Goal: Task Accomplishment & Management: Manage account settings

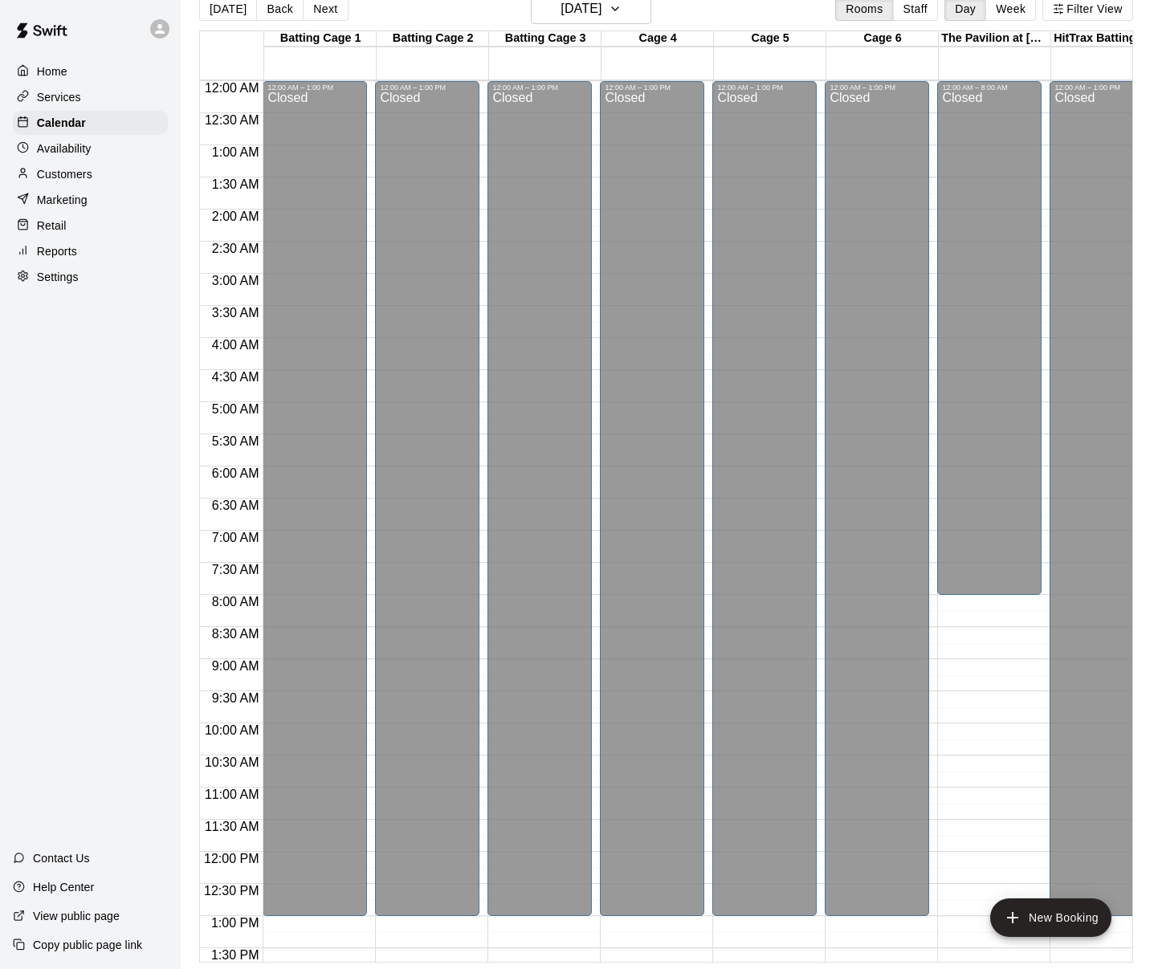
scroll to position [662, 0]
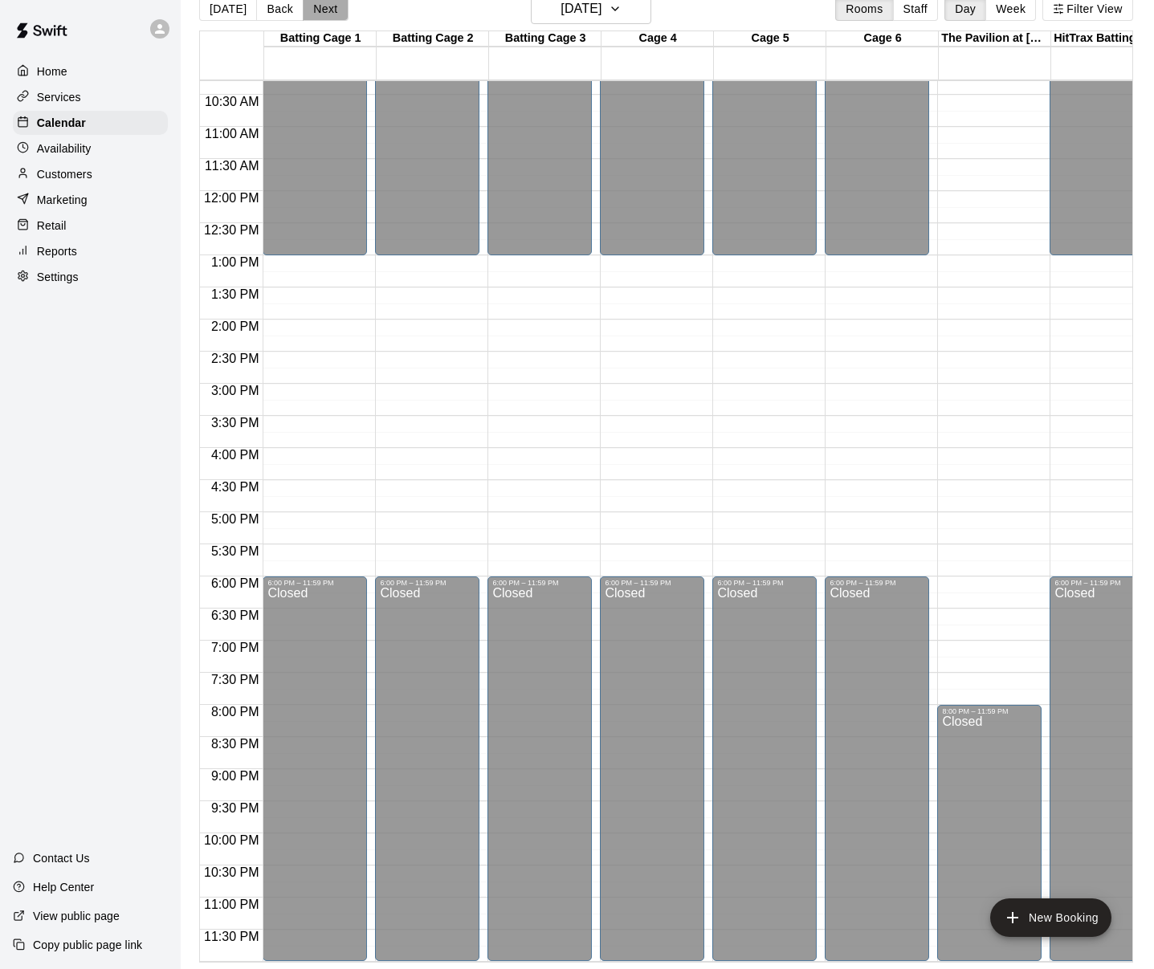
click at [305, 14] on button "Next" at bounding box center [325, 9] width 45 height 24
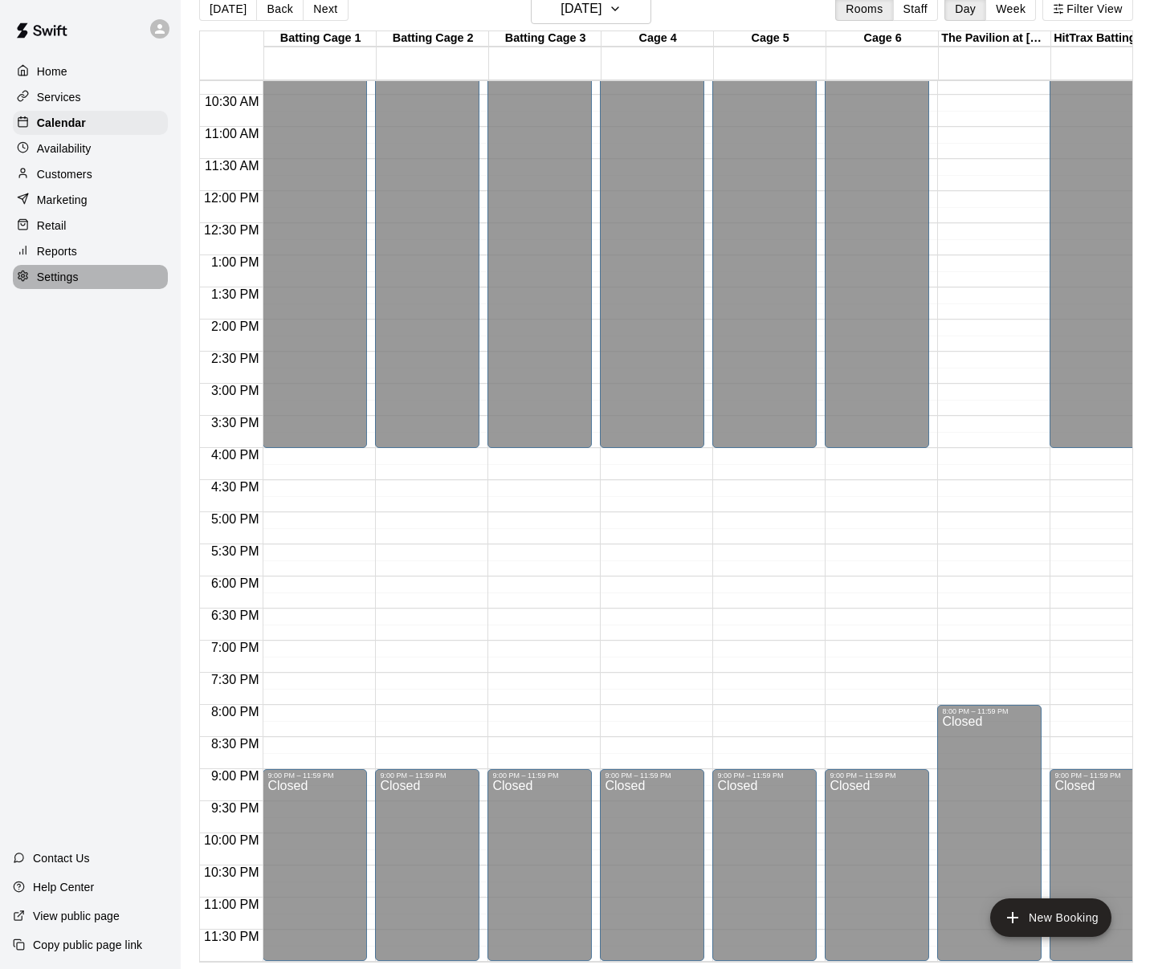
click at [104, 287] on div "Settings" at bounding box center [90, 277] width 155 height 24
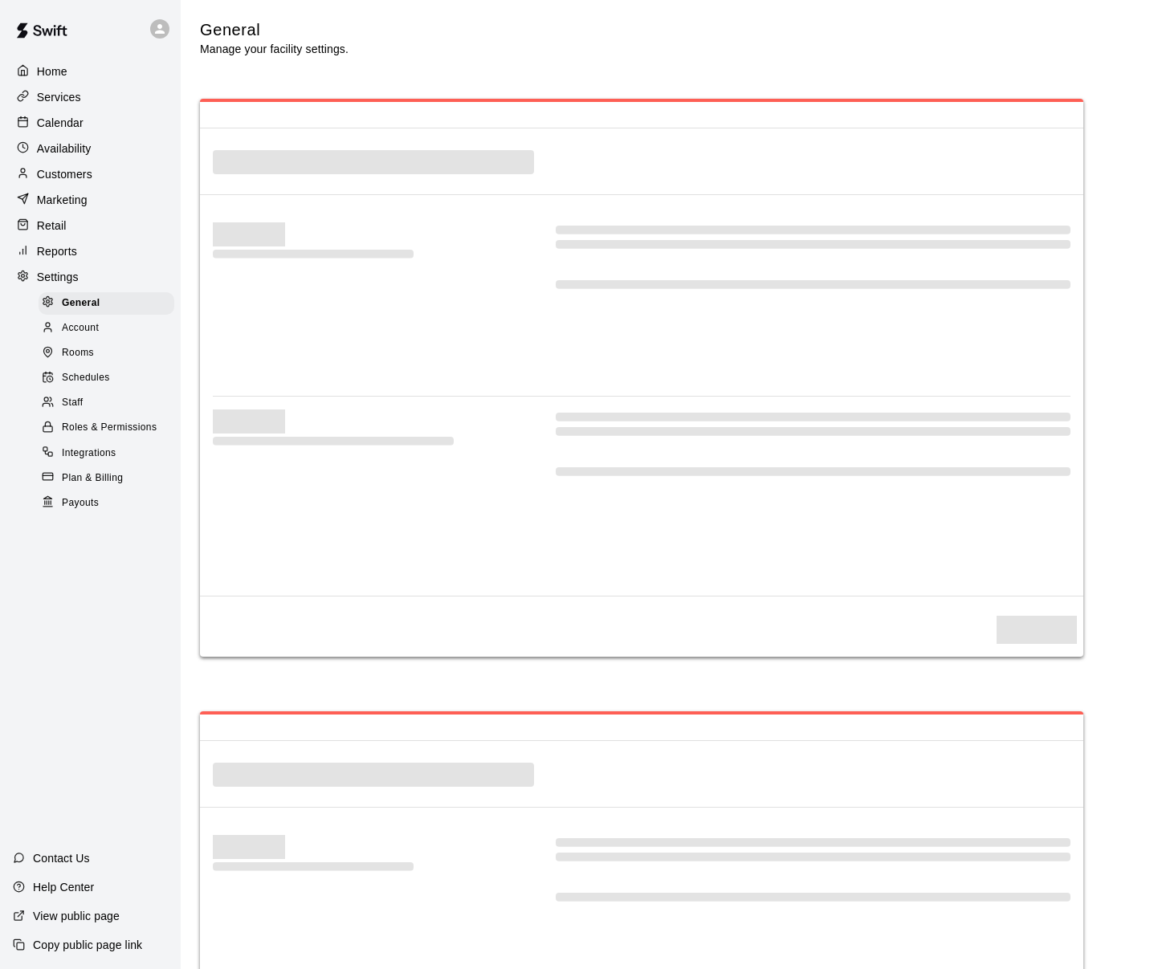
select select "**"
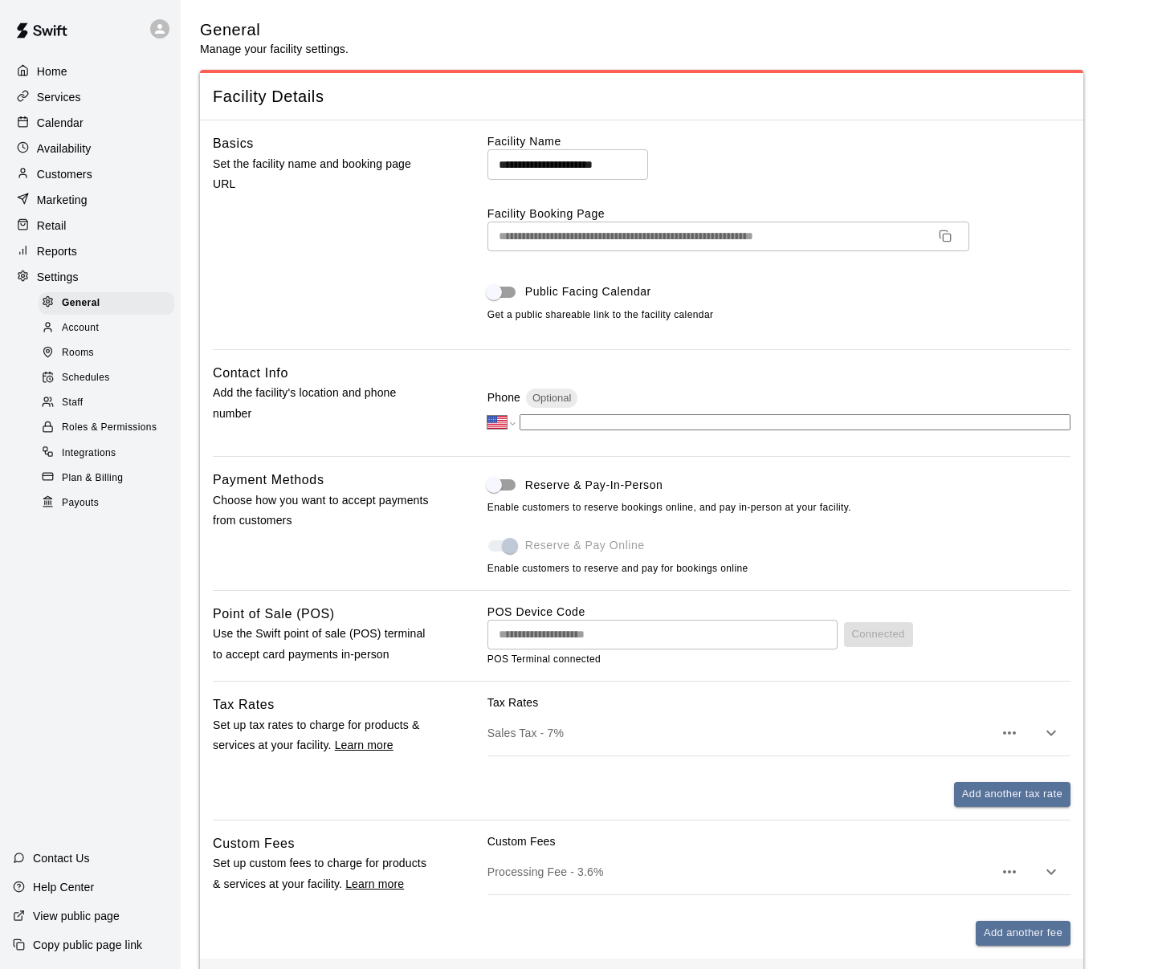
scroll to position [3367, 0]
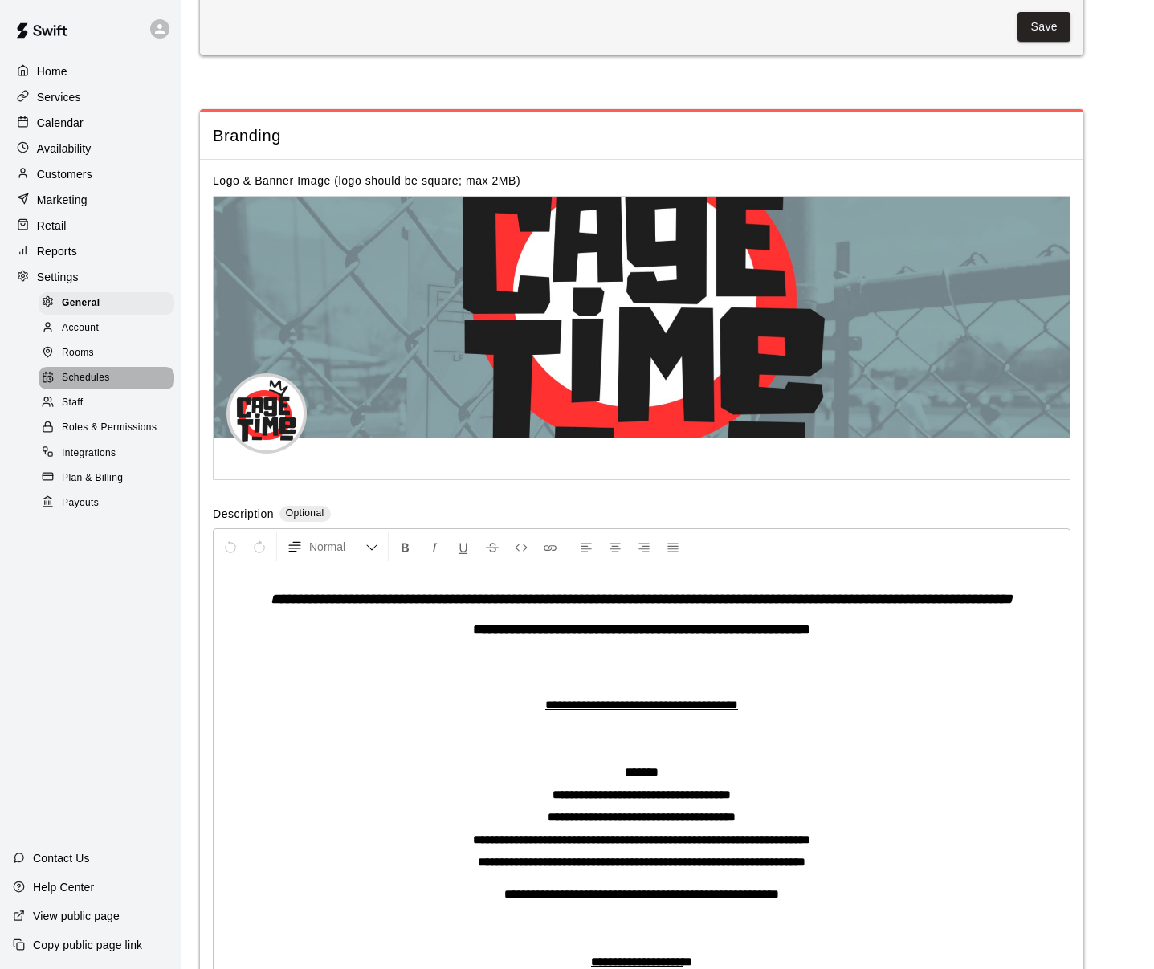
click at [92, 375] on span "Schedules" at bounding box center [86, 378] width 48 height 16
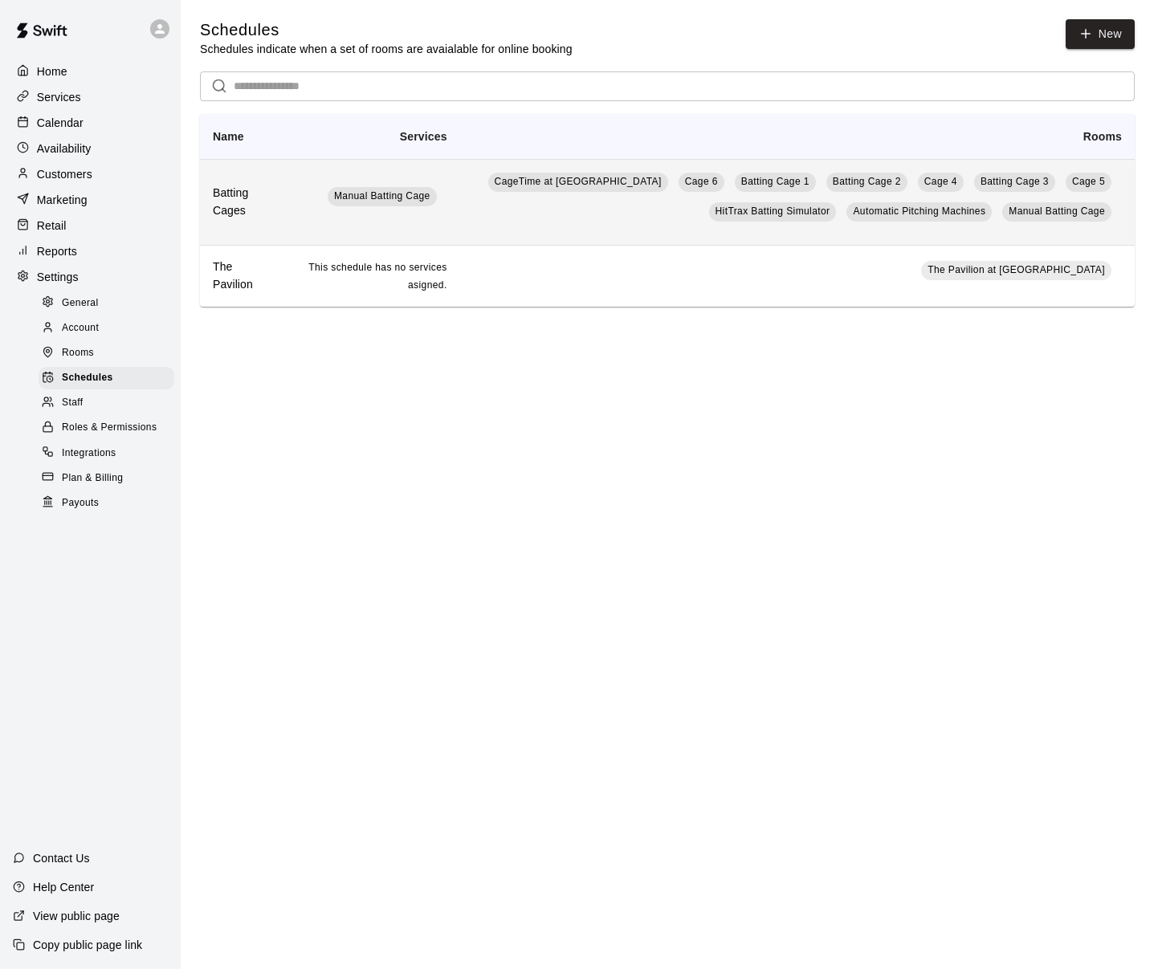
click at [486, 210] on td "CageTime at MTrade Park Cage 6 Batting Cage 1 Batting Cage 2 Cage 4 Batting Cag…" at bounding box center [797, 202] width 675 height 86
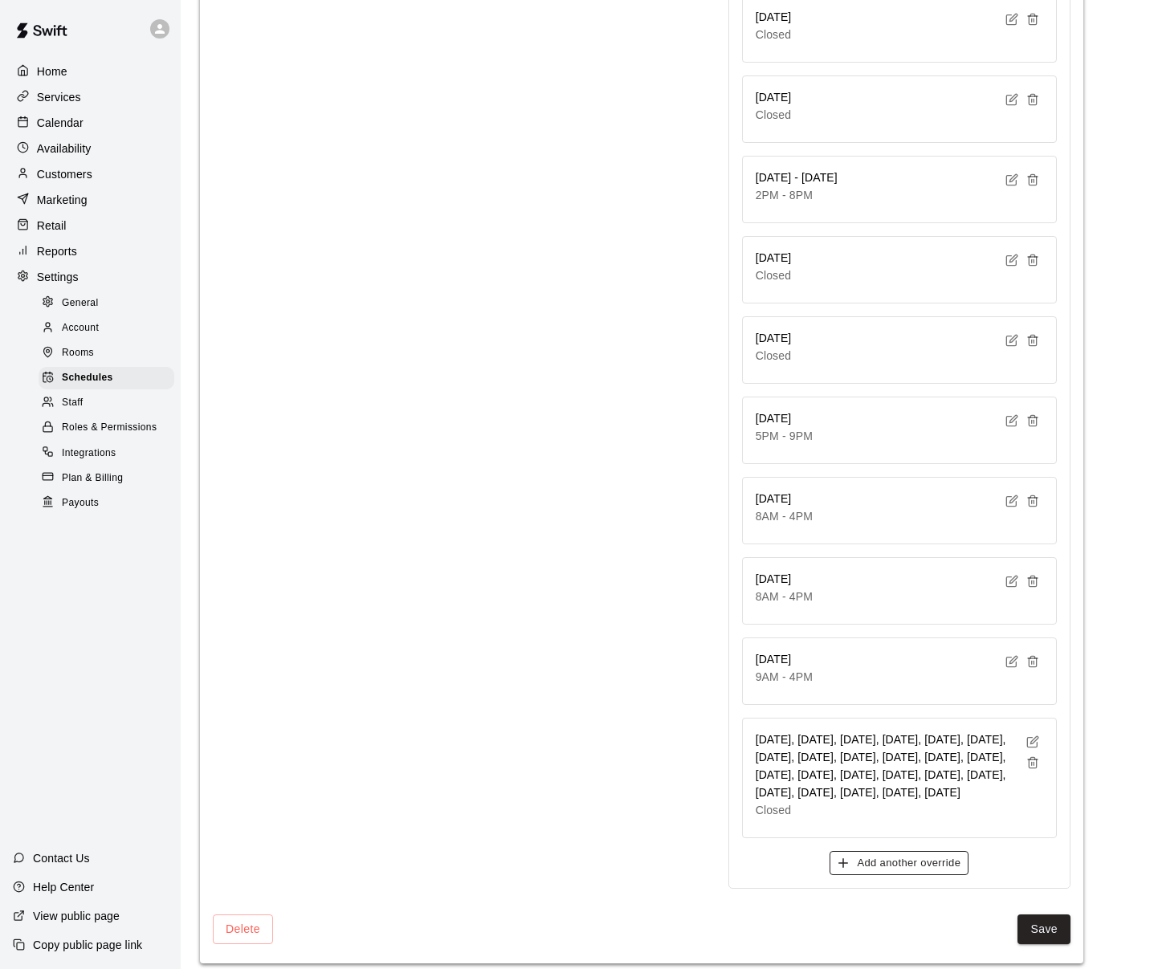
scroll to position [3680, 0]
click at [1028, 737] on icon "button" at bounding box center [1033, 743] width 13 height 13
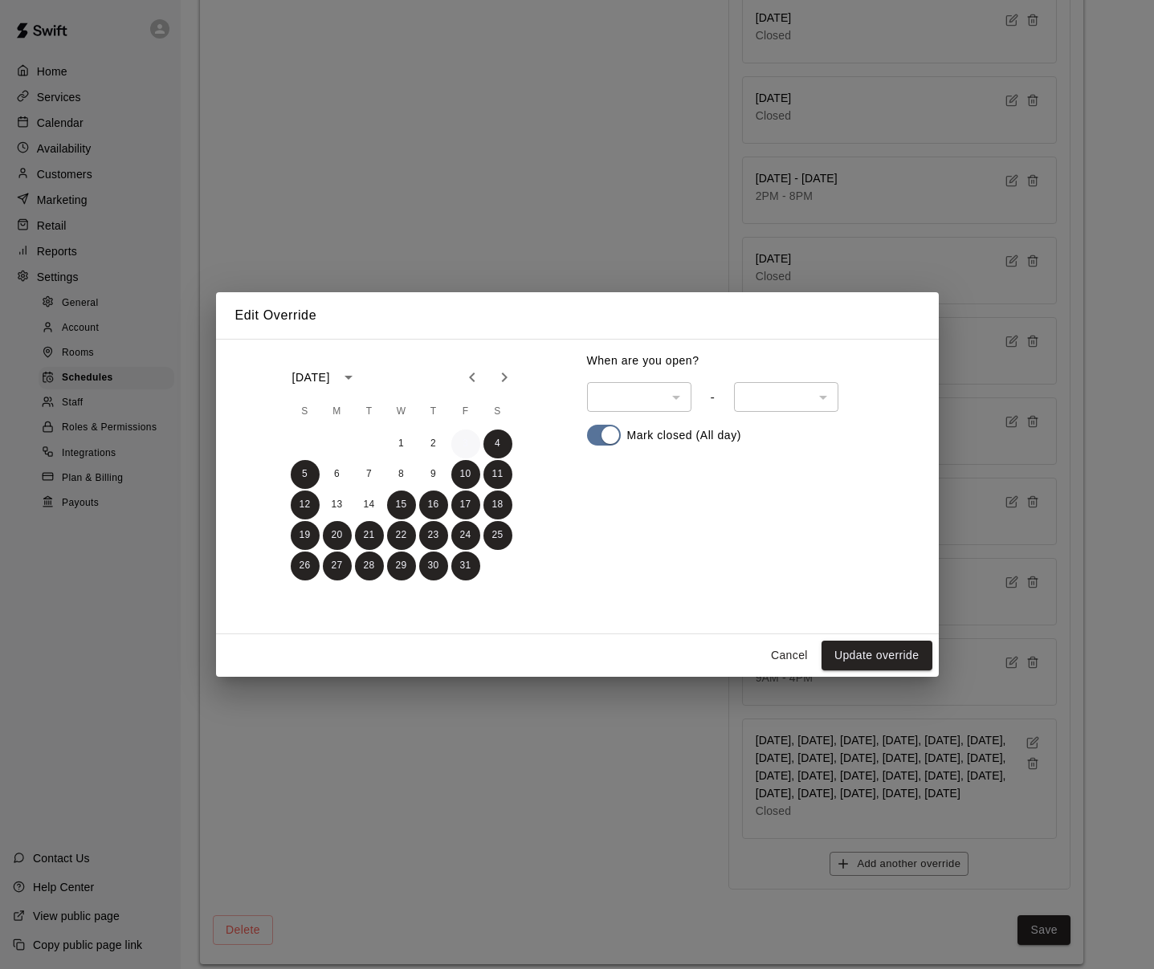
click at [465, 447] on button "3" at bounding box center [465, 444] width 29 height 29
click at [298, 474] on button "5" at bounding box center [305, 474] width 29 height 29
click at [859, 655] on button "Update override" at bounding box center [877, 656] width 111 height 30
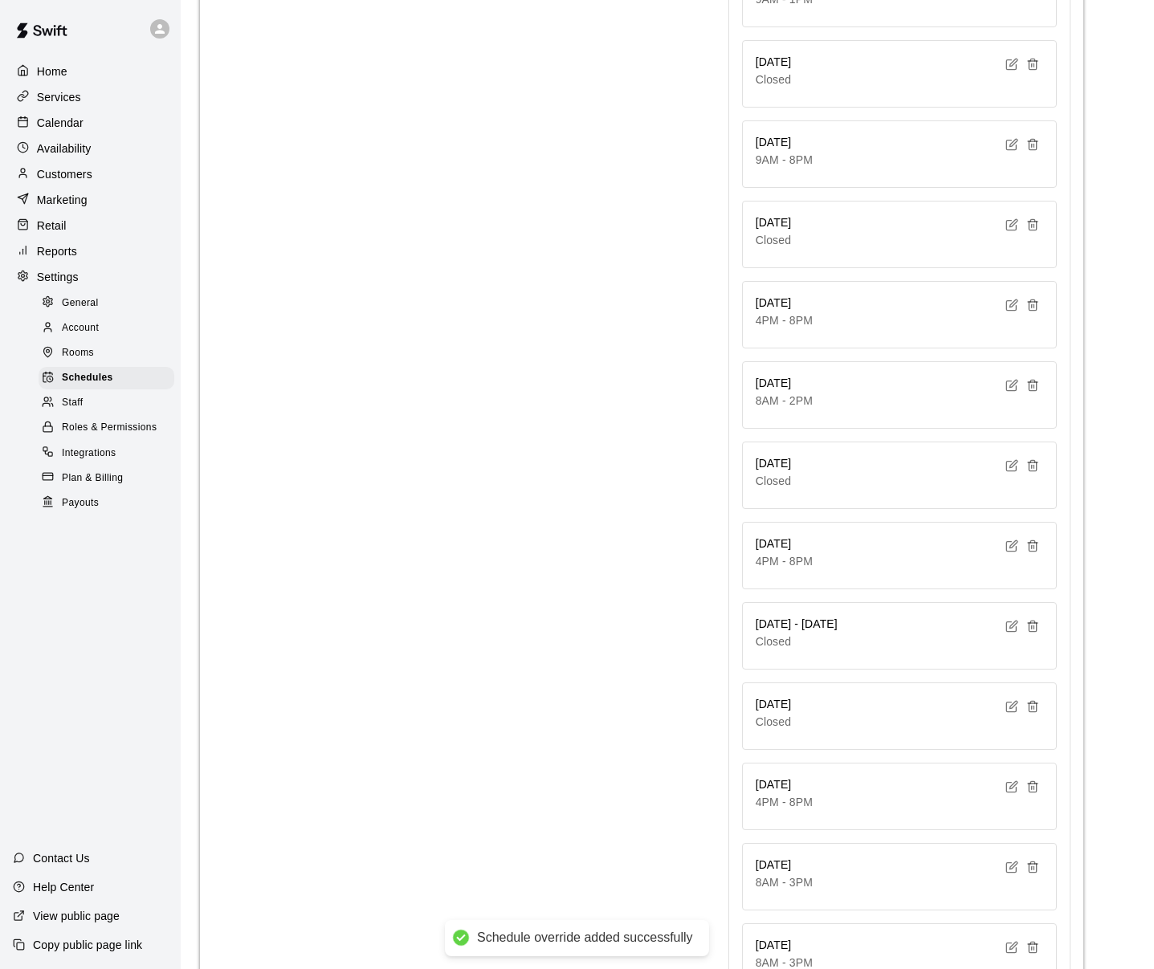
scroll to position [2067, 0]
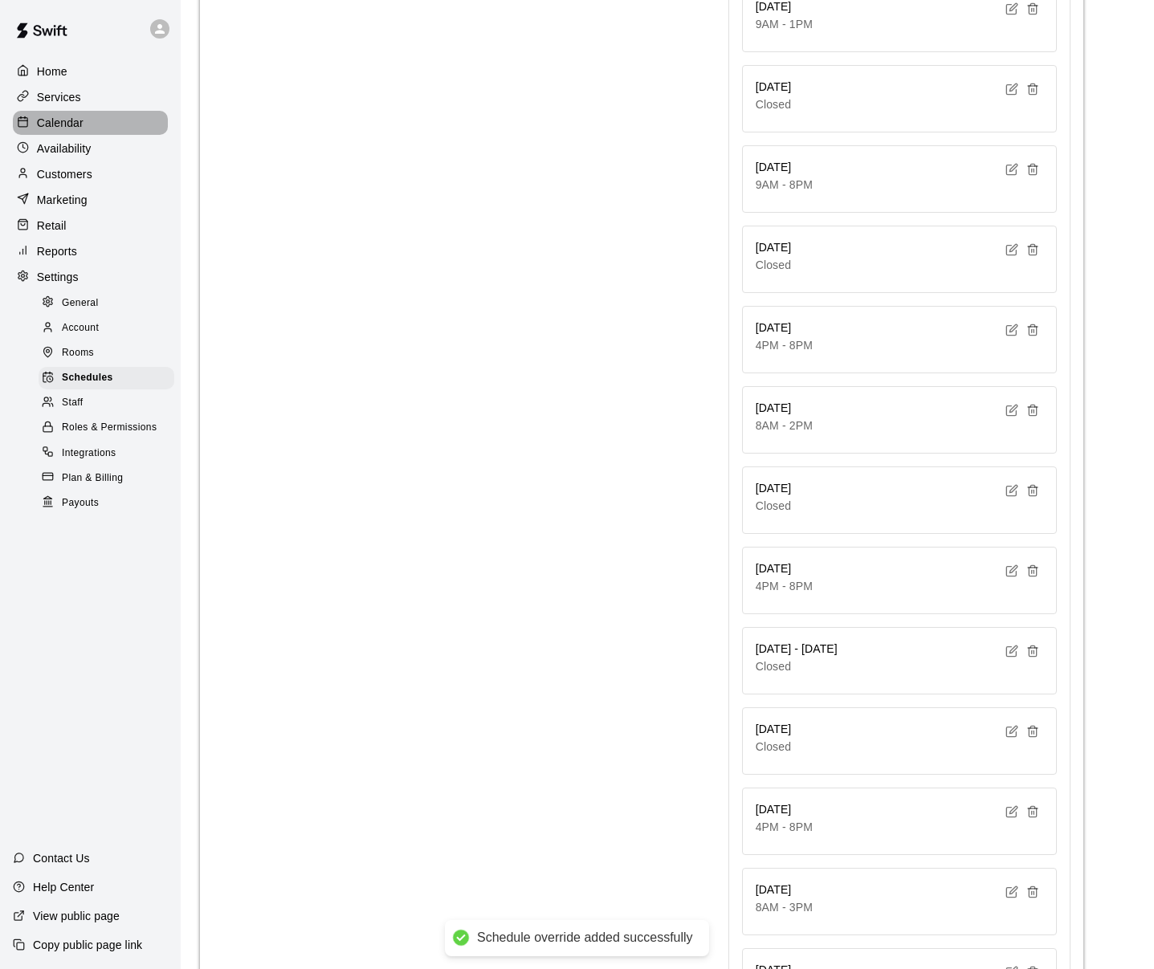
click at [75, 112] on div "Calendar" at bounding box center [90, 123] width 155 height 24
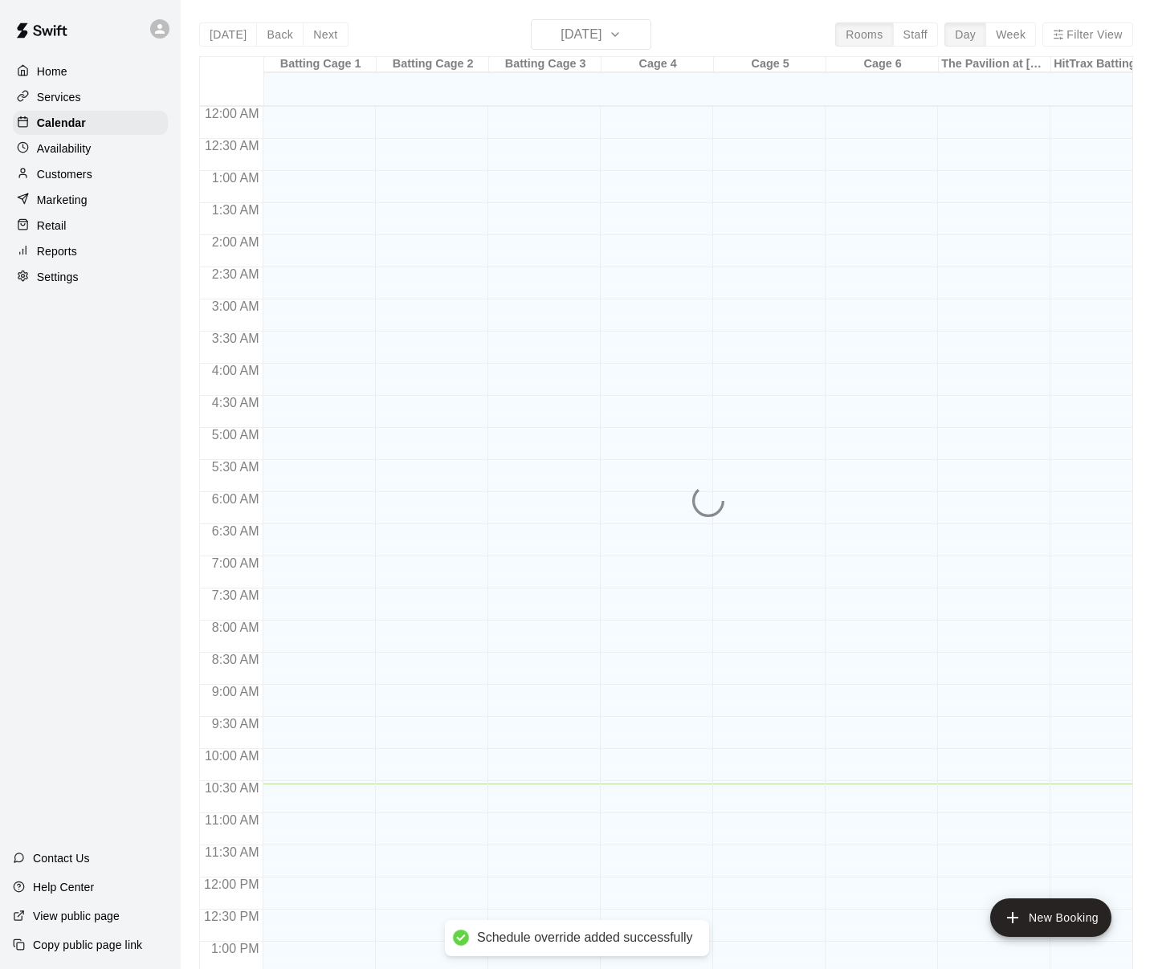
scroll to position [614, 0]
